Goal: Information Seeking & Learning: Learn about a topic

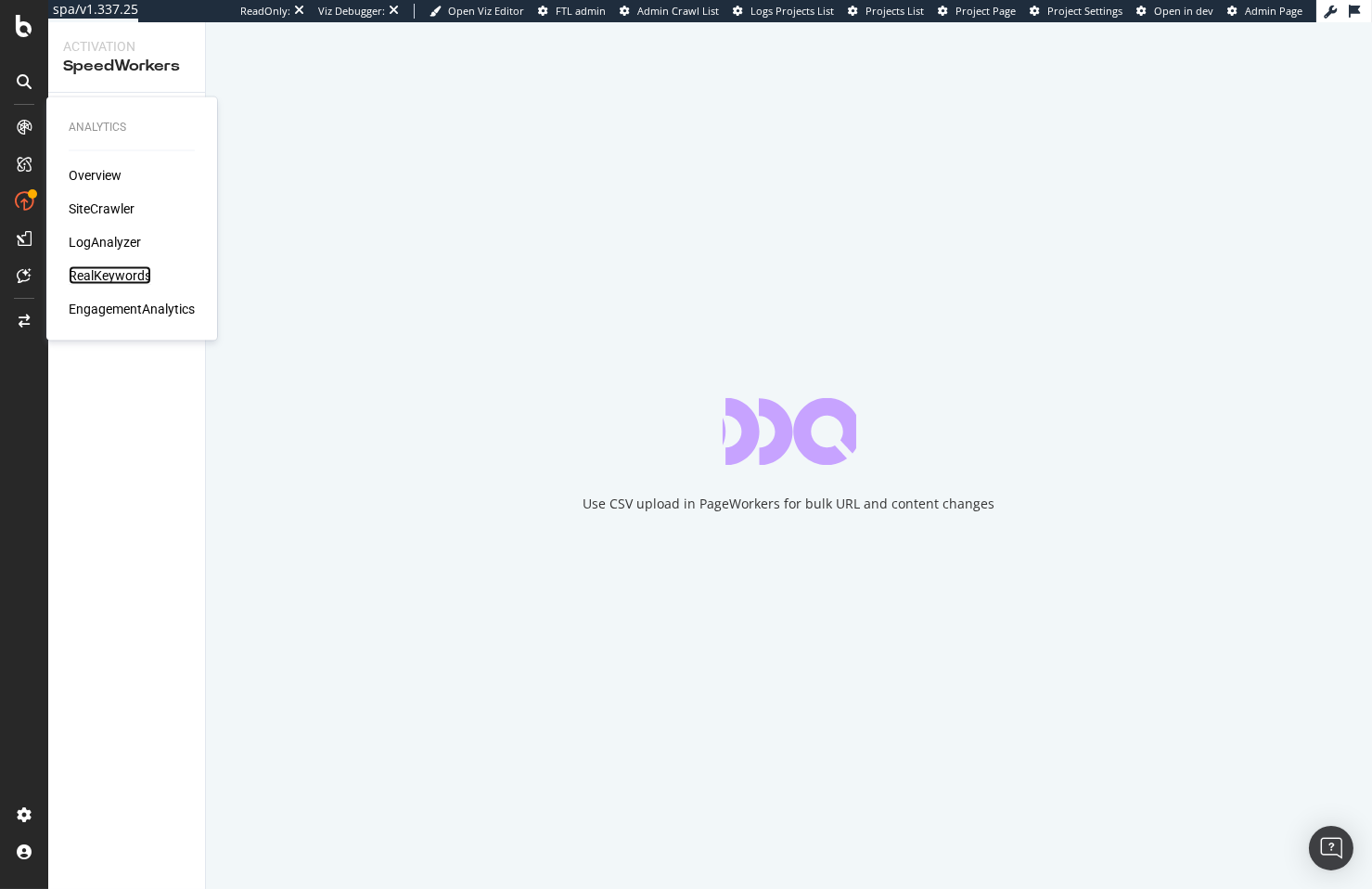
click at [106, 276] on div "RealKeywords" at bounding box center [109, 274] width 82 height 18
